Goal: Information Seeking & Learning: Learn about a topic

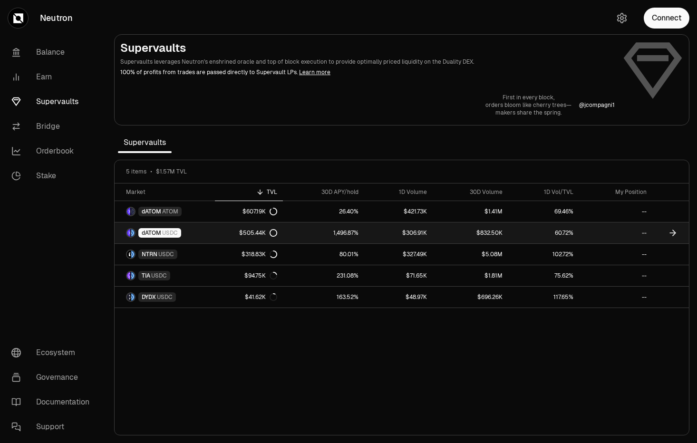
click at [382, 230] on link "$306.91K" at bounding box center [398, 233] width 69 height 21
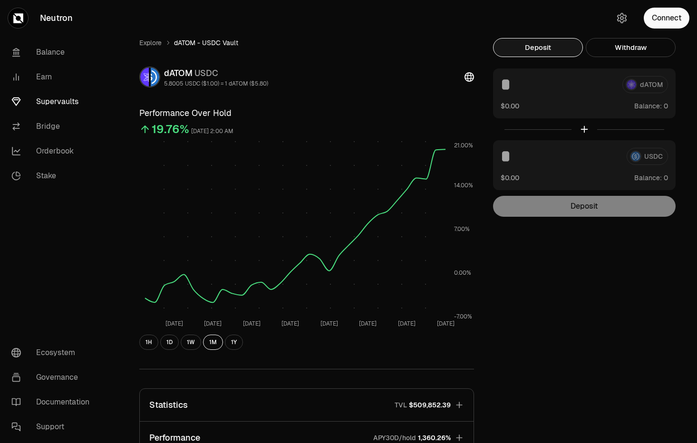
click at [59, 105] on link "Supervaults" at bounding box center [53, 101] width 99 height 25
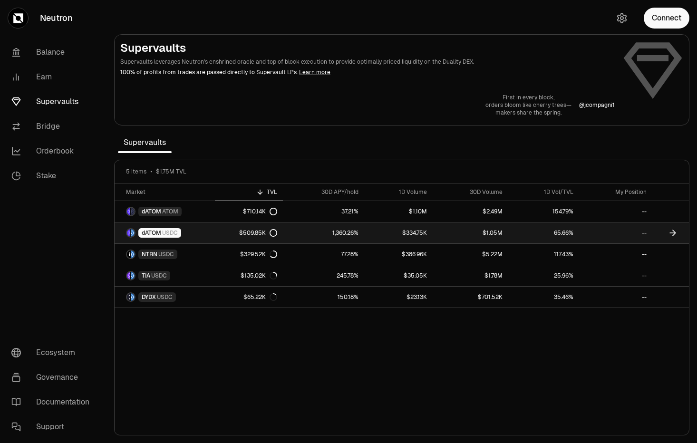
click at [333, 237] on link "1,360.26%" at bounding box center [323, 233] width 81 height 21
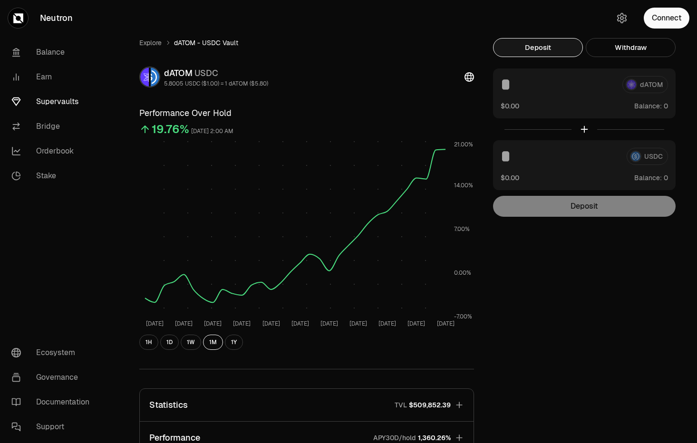
click at [48, 100] on link "Supervaults" at bounding box center [53, 101] width 99 height 25
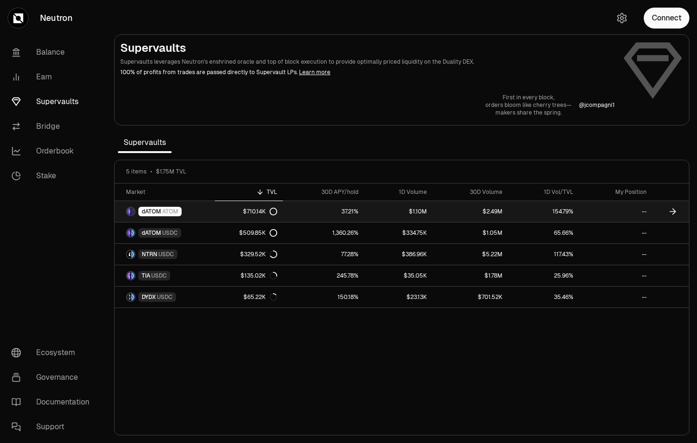
click at [332, 212] on link "37.21%" at bounding box center [323, 211] width 81 height 21
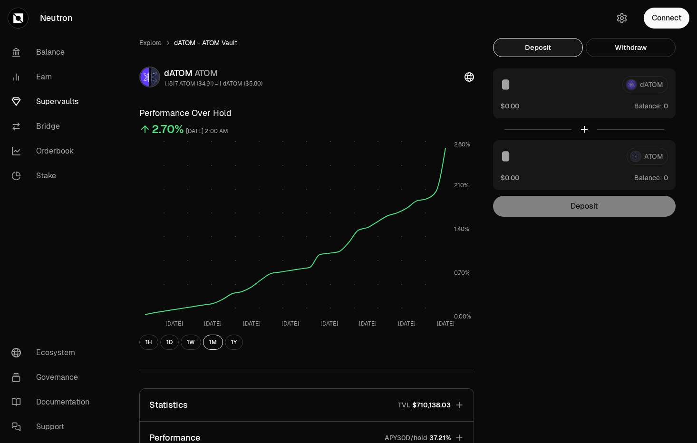
click at [38, 98] on link "Supervaults" at bounding box center [53, 101] width 99 height 25
